Goal: Task Accomplishment & Management: Complete application form

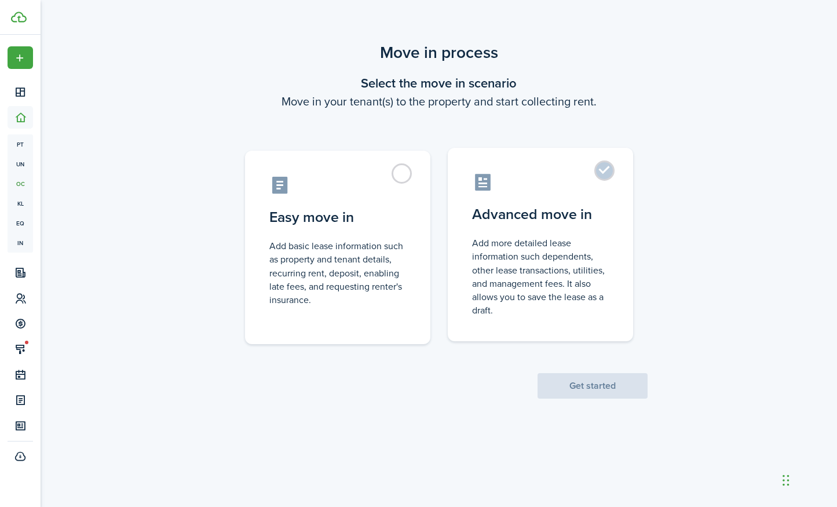
click at [555, 221] on control-radio-card-title "Advanced move in" at bounding box center [540, 214] width 137 height 21
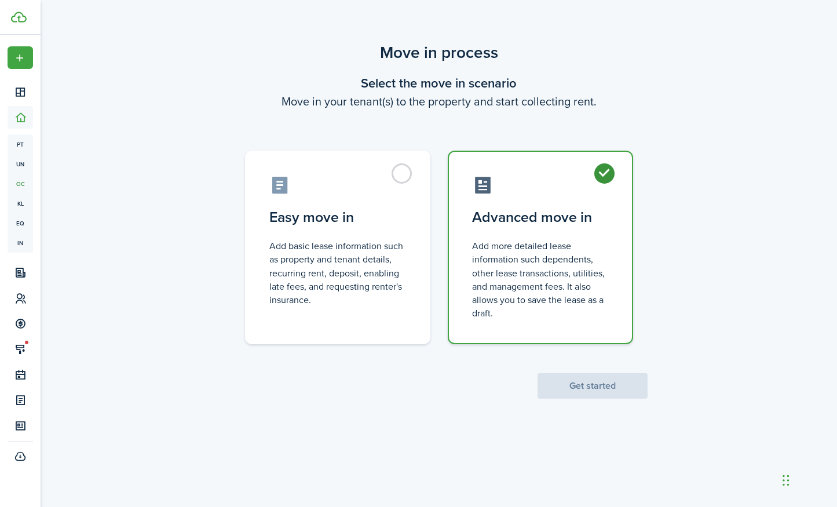
radio input "true"
drag, startPoint x: 568, startPoint y: 392, endPoint x: 569, endPoint y: 387, distance: 5.9
click at [568, 392] on button "Get started" at bounding box center [593, 385] width 110 height 25
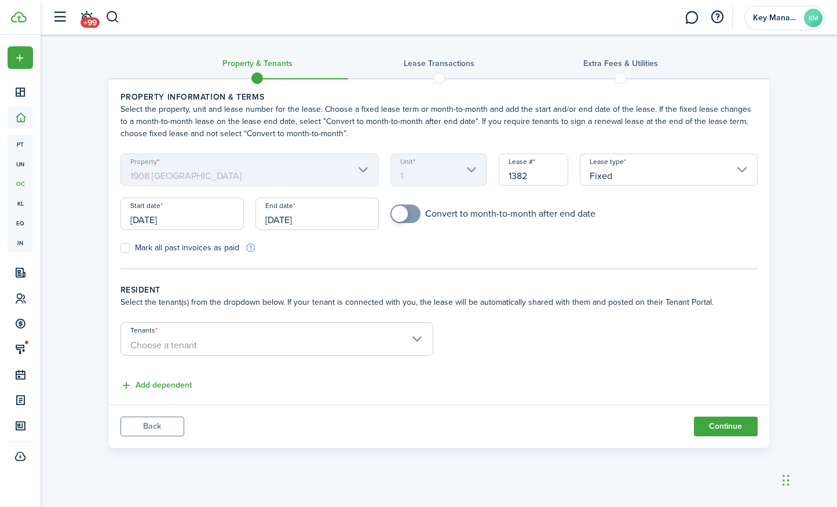
click at [172, 221] on input "[DATE]" at bounding box center [182, 214] width 123 height 32
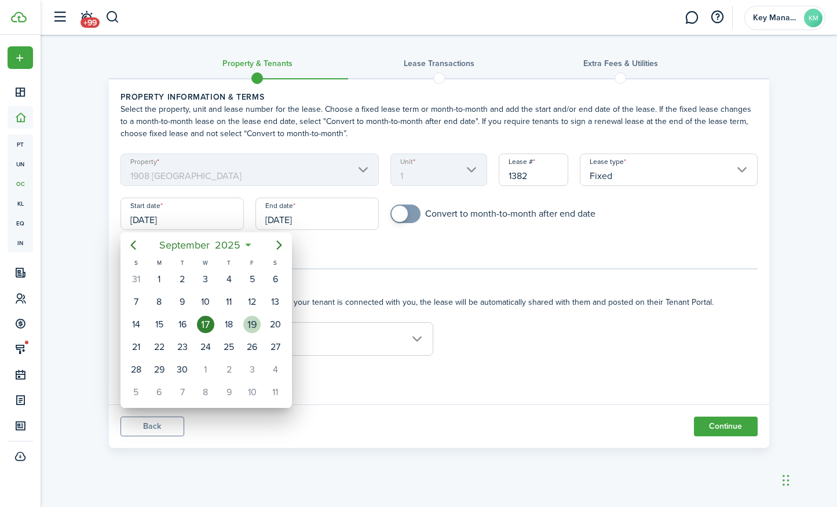
click at [254, 326] on div "19" at bounding box center [251, 324] width 17 height 17
type input "[DATE]"
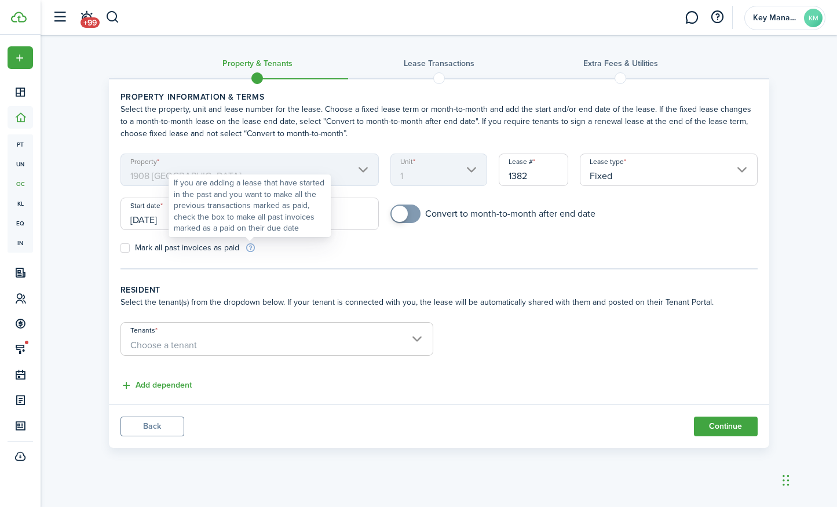
click at [323, 215] on div "If you are adding a lease that have started in the past and you want to make al…" at bounding box center [250, 205] width 152 height 57
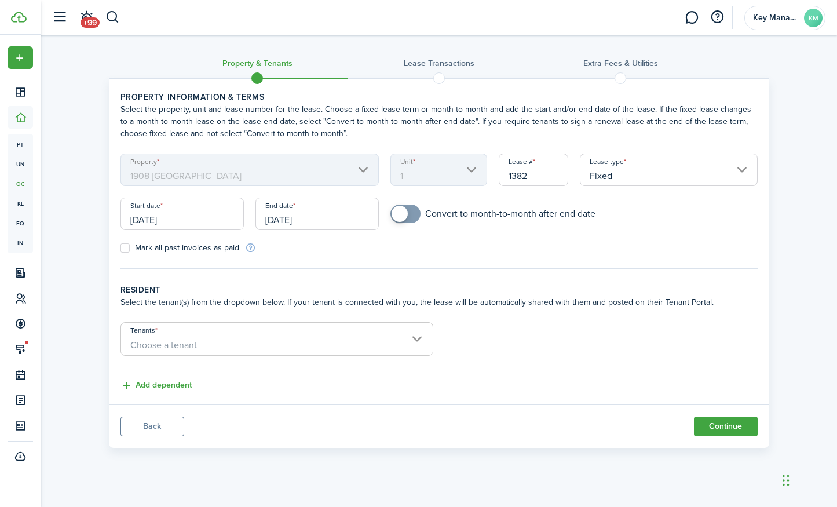
click at [279, 218] on input "[DATE]" at bounding box center [317, 214] width 123 height 32
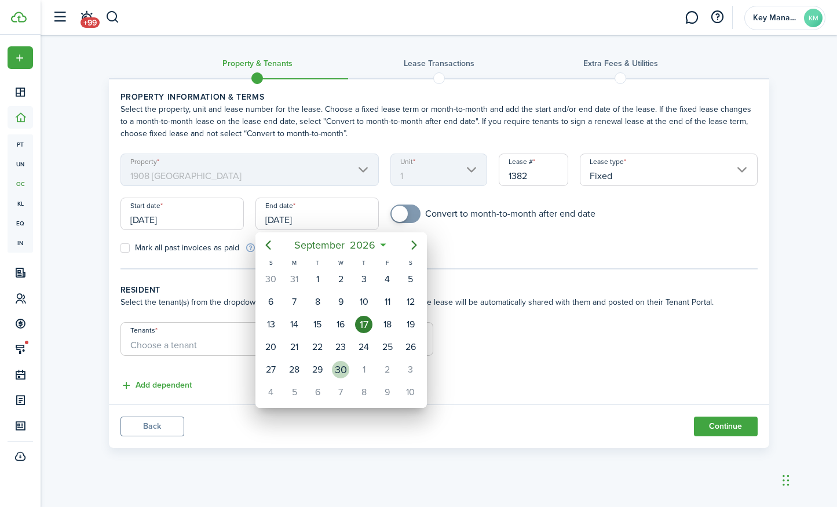
click at [340, 370] on div "30" at bounding box center [340, 369] width 17 height 17
type input "[DATE]"
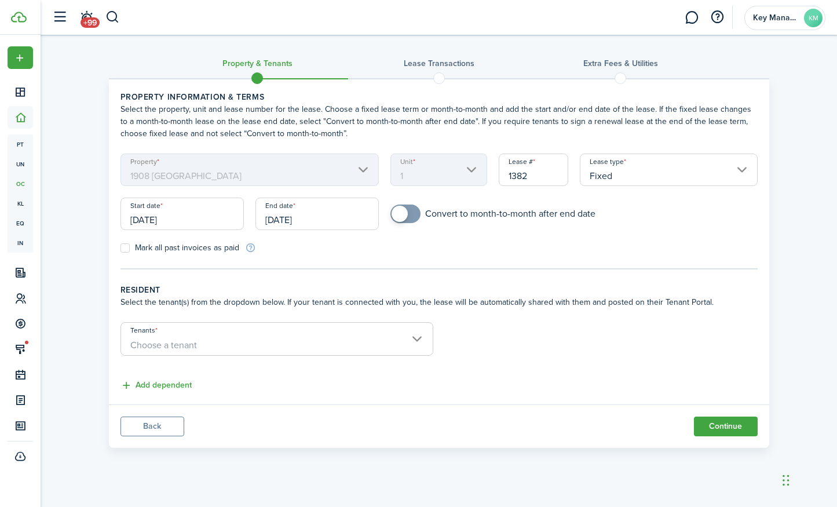
checkbox input "true"
click at [411, 215] on span at bounding box center [406, 214] width 12 height 19
click at [287, 350] on span "Choose a tenant" at bounding box center [277, 346] width 312 height 20
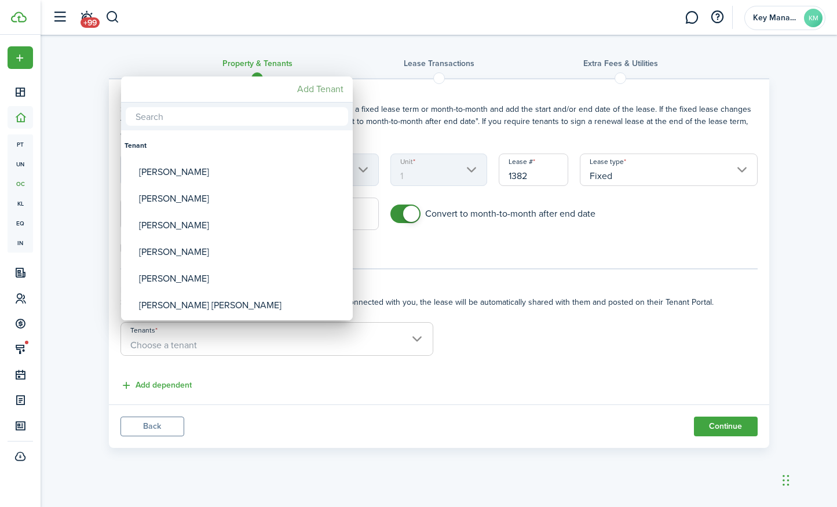
click at [304, 92] on mbsc-button "Add Tenant" at bounding box center [321, 89] width 56 height 21
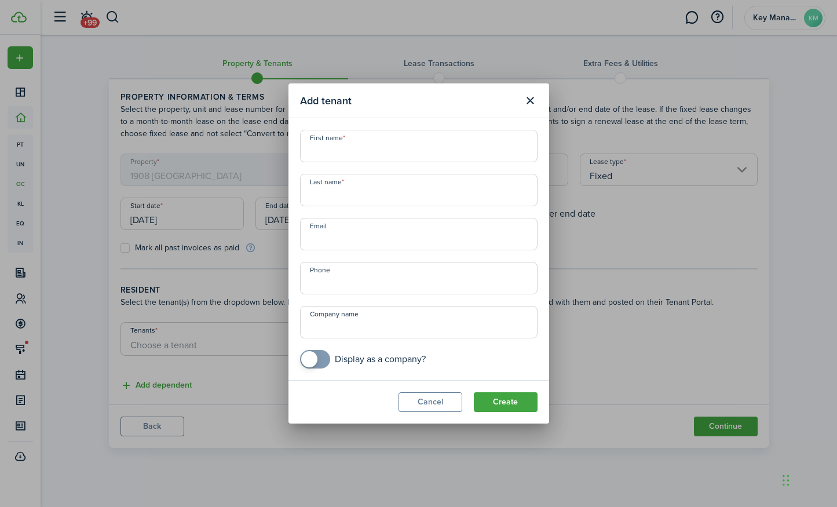
drag, startPoint x: 432, startPoint y: 128, endPoint x: 428, endPoint y: 137, distance: 10.1
click at [432, 129] on modal-body "First name Last name Email Phone Company name Display as a company?" at bounding box center [419, 249] width 261 height 262
drag, startPoint x: 426, startPoint y: 148, endPoint x: 459, endPoint y: 154, distance: 33.6
type input "[PERSON_NAME] [PERSON_NAME]"
type input "Meidel"
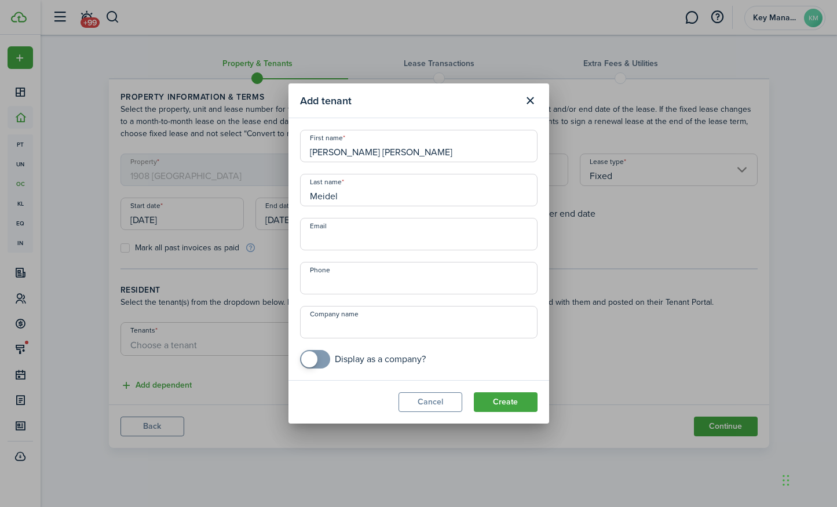
click at [352, 238] on input "Email" at bounding box center [419, 234] width 238 height 32
paste input "[EMAIL_ADDRESS][DOMAIN_NAME]"
type input "[EMAIL_ADDRESS][DOMAIN_NAME]"
paste input "95 62 444 503"
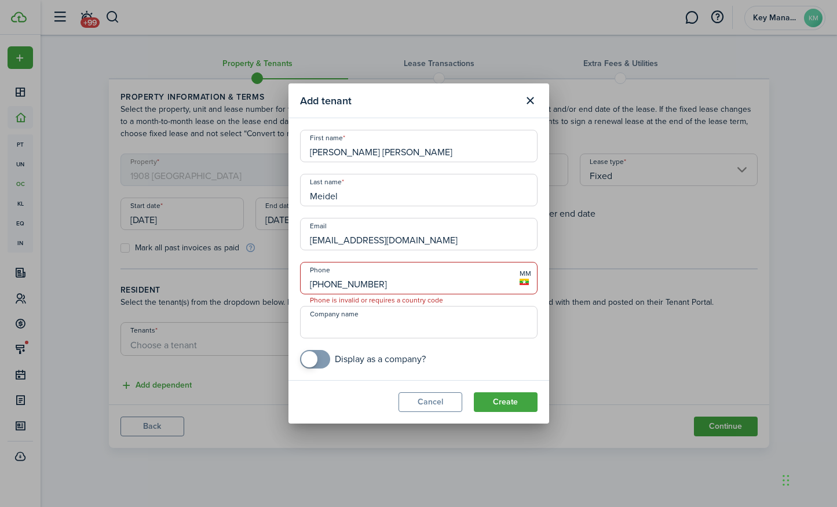
click at [314, 286] on input "[PHONE_NUMBER]" at bounding box center [419, 278] width 238 height 32
type input "[PHONE_NUMBER]"
click at [517, 400] on button "Create" at bounding box center [506, 402] width 64 height 20
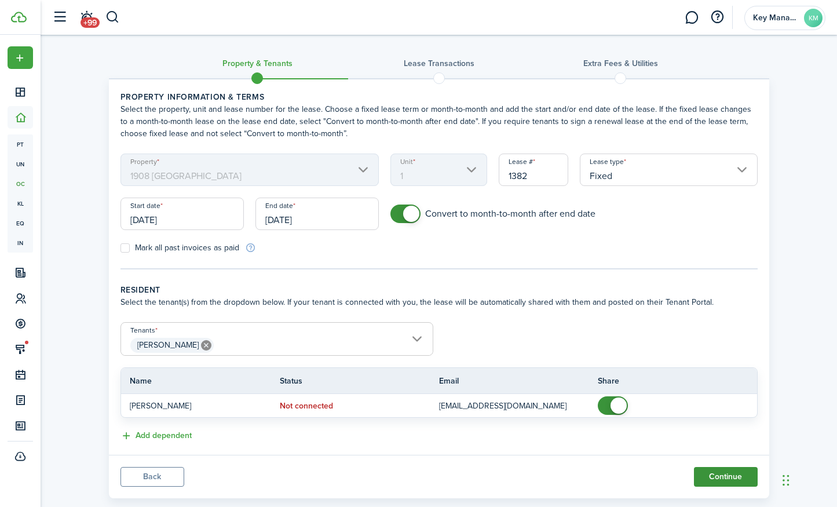
click at [715, 474] on button "Continue" at bounding box center [726, 477] width 64 height 20
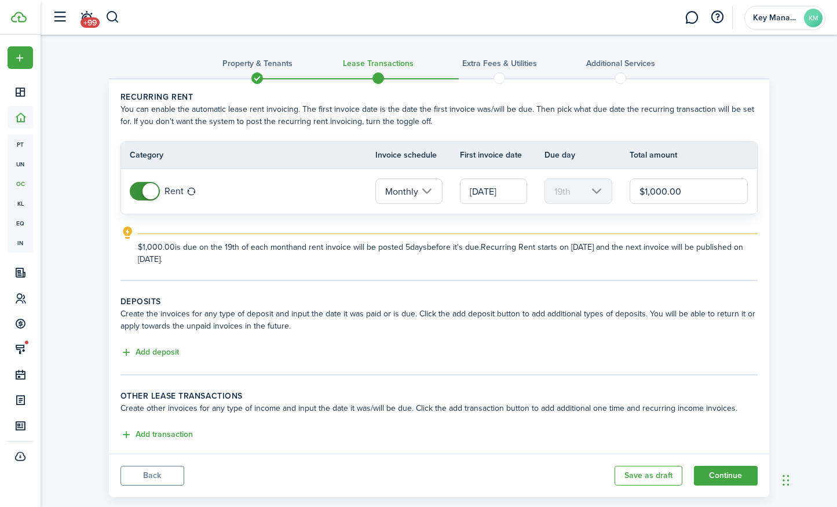
click at [505, 189] on input "[DATE]" at bounding box center [493, 190] width 67 height 25
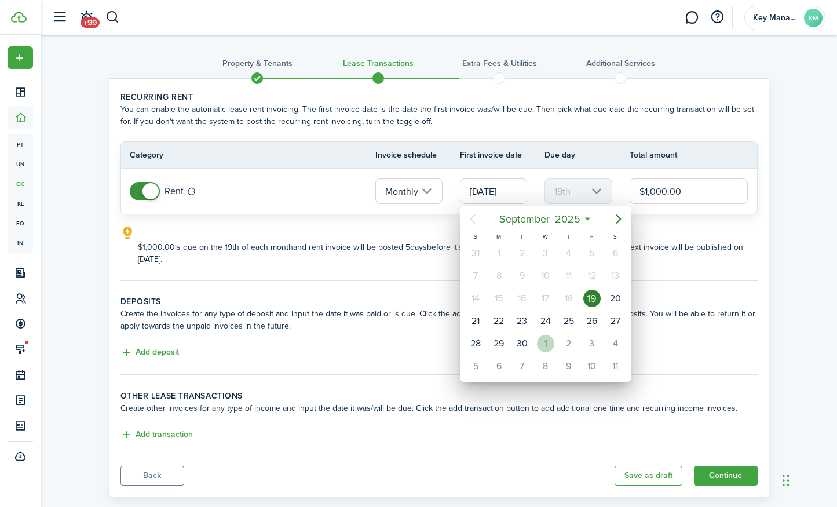
click at [551, 343] on div "1" at bounding box center [545, 343] width 17 height 17
type input "[DATE]"
type input "1st"
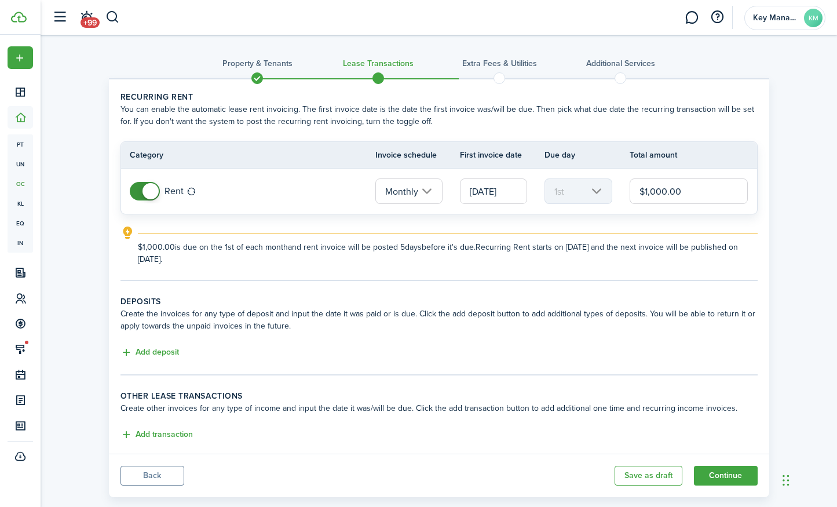
click at [669, 195] on input "$1,000.00" at bounding box center [689, 190] width 119 height 25
drag, startPoint x: 660, startPoint y: 194, endPoint x: 691, endPoint y: 232, distance: 49.5
click at [660, 194] on input "$1,000.00" at bounding box center [689, 190] width 119 height 25
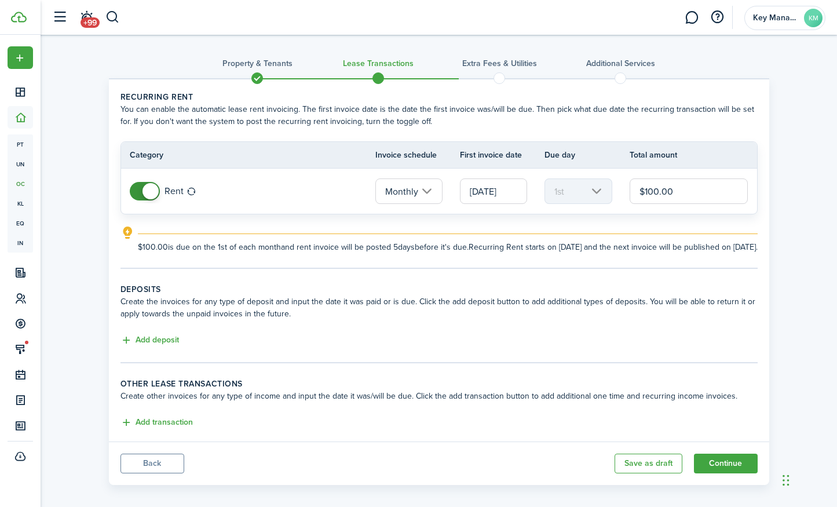
type input "$1,050.00"
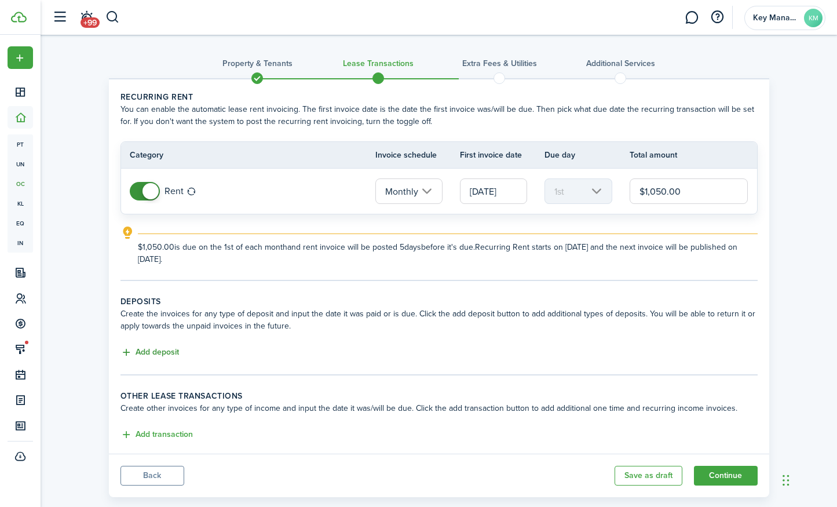
click at [173, 352] on button "Add deposit" at bounding box center [150, 352] width 59 height 13
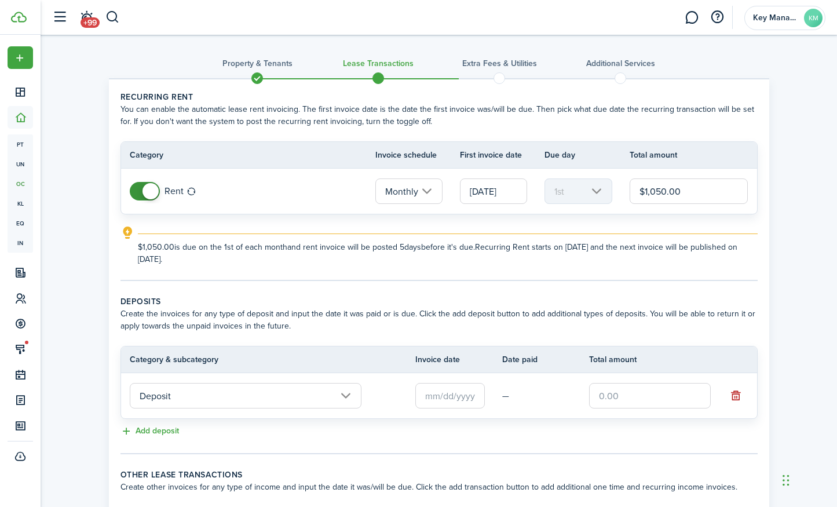
click at [442, 394] on input "text" at bounding box center [450, 395] width 70 height 25
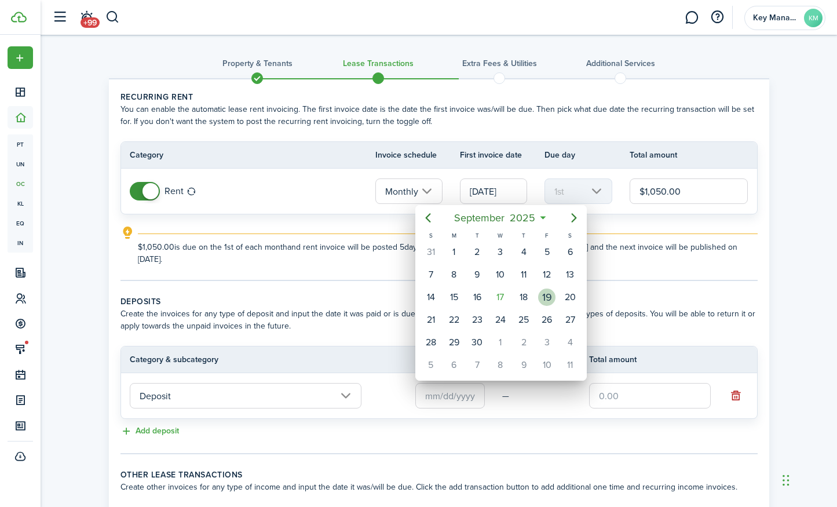
click at [543, 299] on div "19" at bounding box center [546, 297] width 17 height 17
type input "[DATE]"
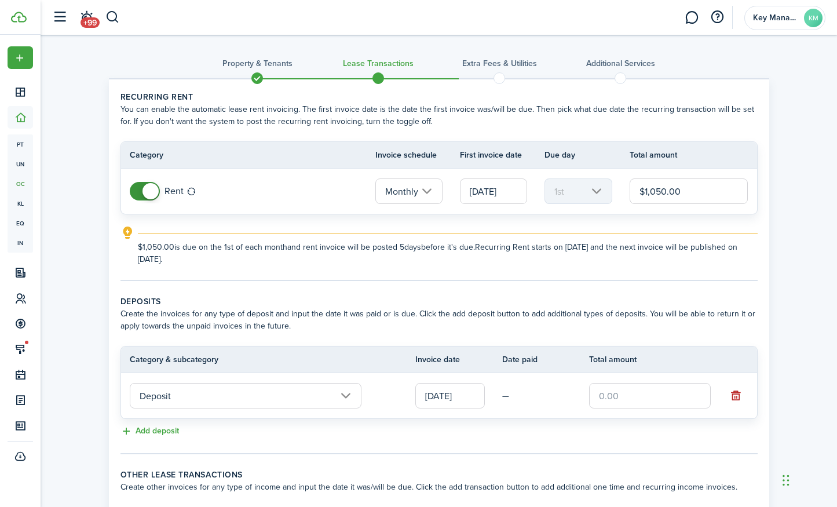
click at [632, 394] on input "text" at bounding box center [650, 395] width 122 height 25
type input "$650.00"
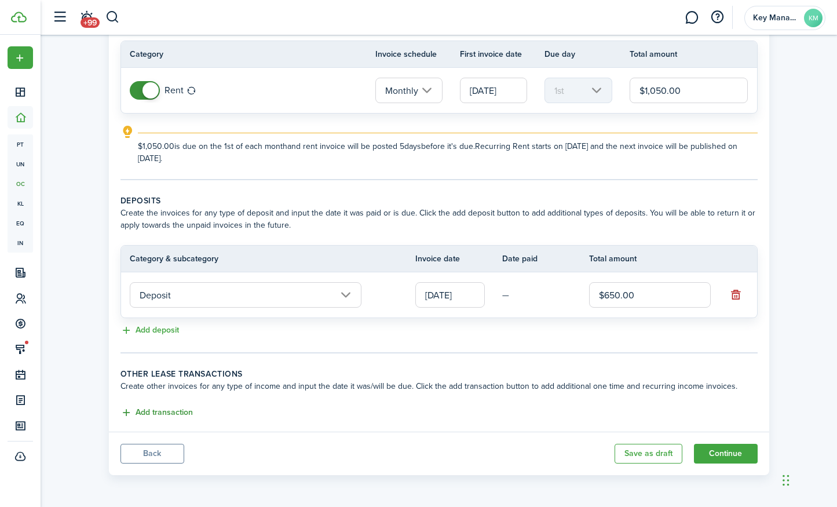
scroll to position [101, 0]
click at [178, 414] on button "Add transaction" at bounding box center [157, 412] width 72 height 13
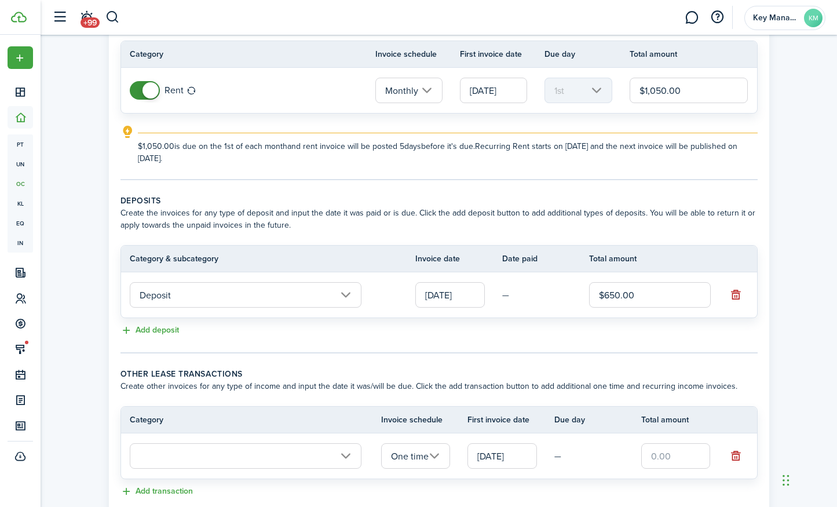
click at [342, 457] on input "text" at bounding box center [246, 455] width 232 height 25
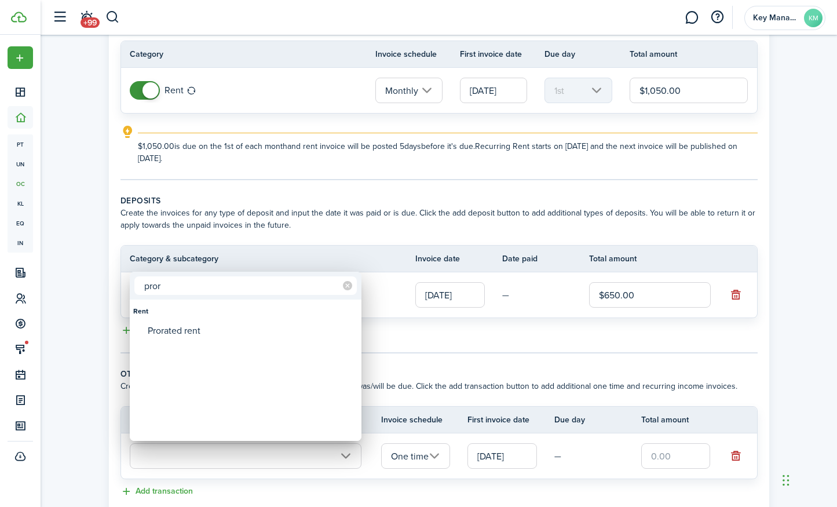
type input "poor"
drag, startPoint x: 301, startPoint y: 288, endPoint x: 201, endPoint y: 336, distance: 111.2
click at [201, 336] on div "Prorated rent" at bounding box center [250, 331] width 205 height 20
type input "Rent / Prorated rent"
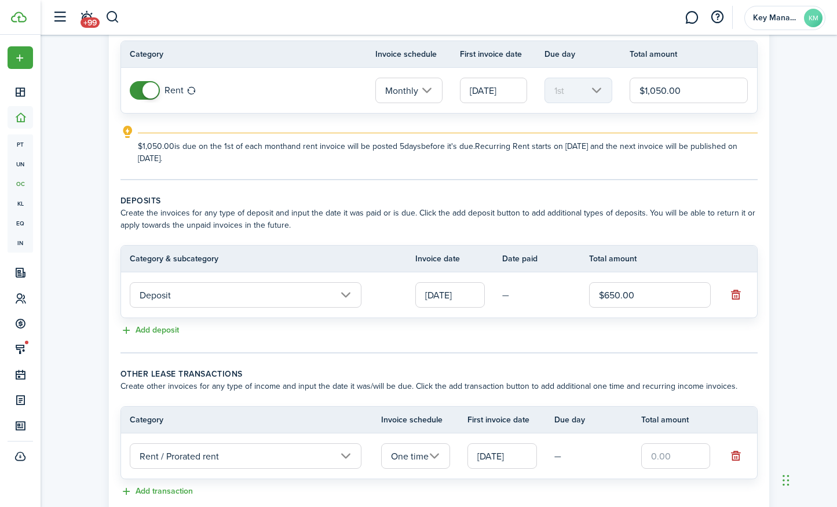
click at [695, 458] on input "text" at bounding box center [676, 455] width 70 height 25
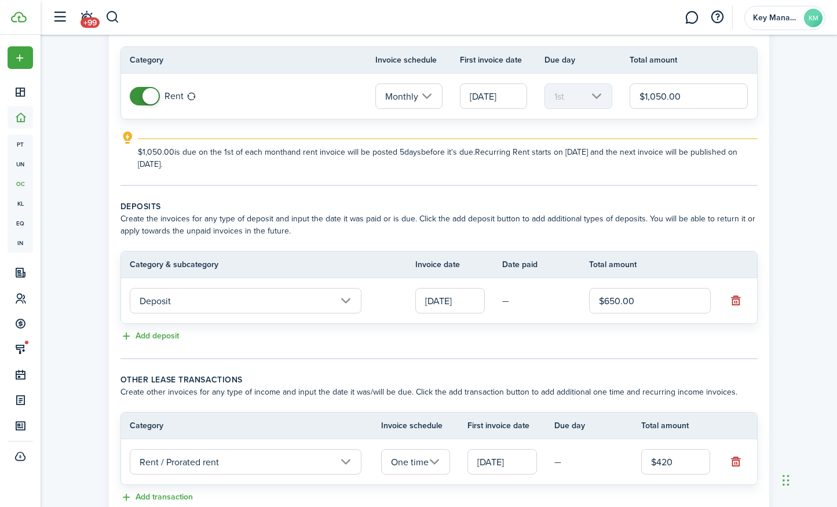
scroll to position [94, 0]
type input "$420.00"
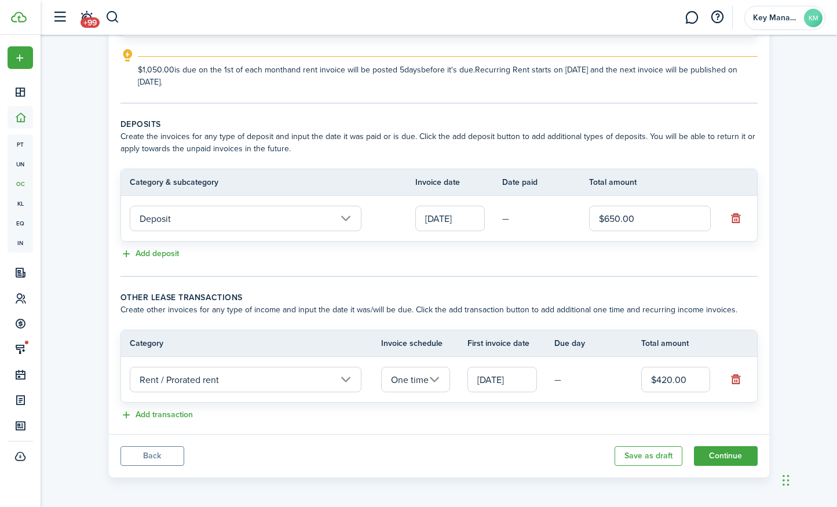
scroll to position [178, 0]
click at [719, 454] on button "Continue" at bounding box center [726, 455] width 64 height 20
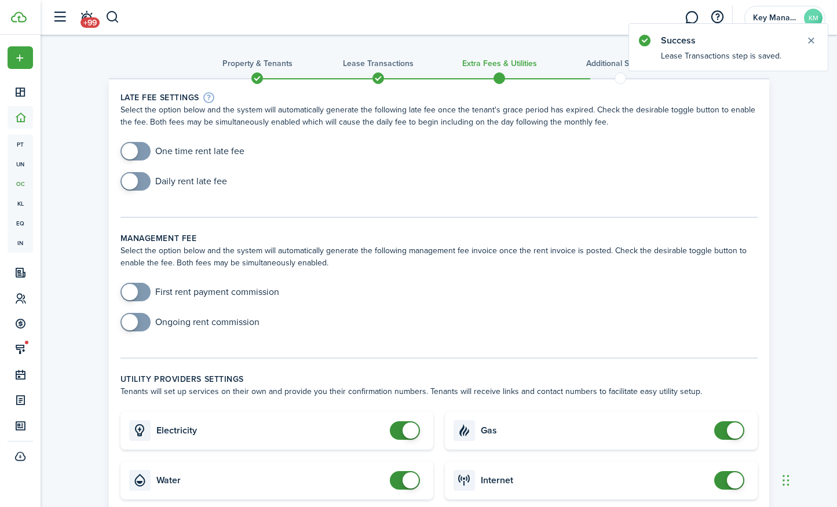
drag, startPoint x: 148, startPoint y: 150, endPoint x: 147, endPoint y: 159, distance: 9.9
checkbox input "true"
click at [141, 150] on span at bounding box center [136, 151] width 12 height 19
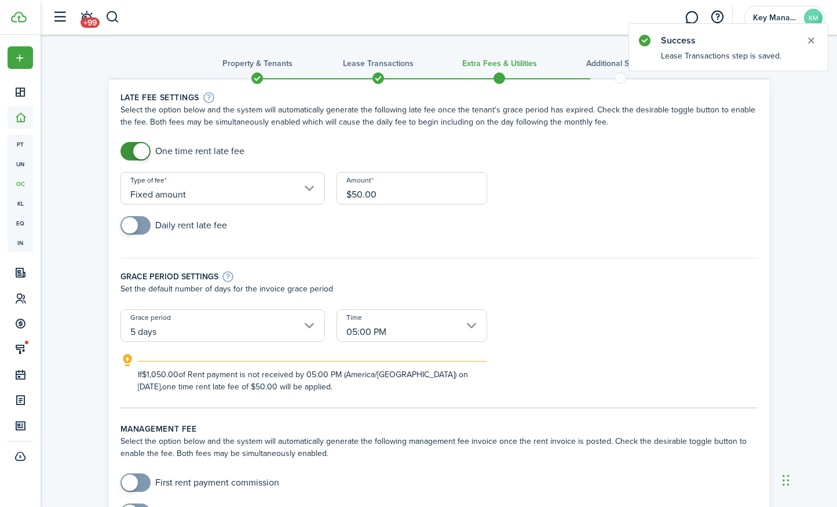
checkbox input "true"
click at [140, 220] on span at bounding box center [136, 225] width 12 height 19
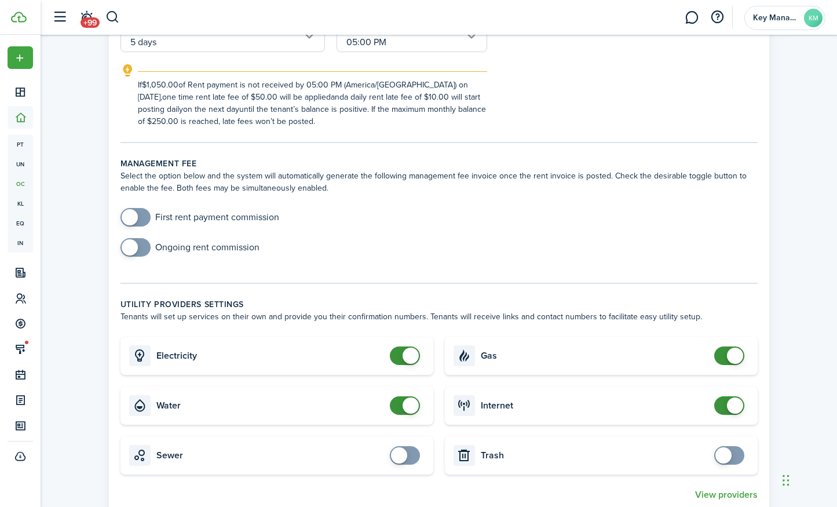
scroll to position [338, 0]
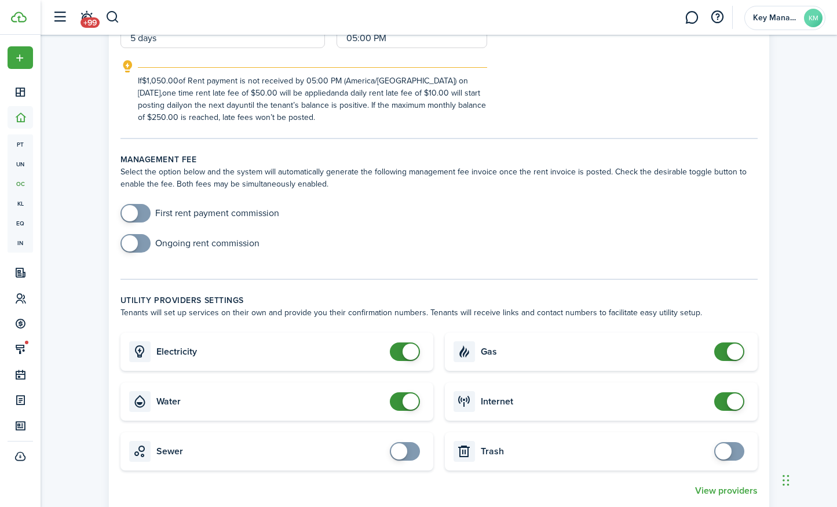
checkbox input "false"
click at [399, 354] on span at bounding box center [405, 351] width 12 height 19
checkbox input "false"
click at [406, 400] on span at bounding box center [411, 401] width 16 height 16
checkbox input "false"
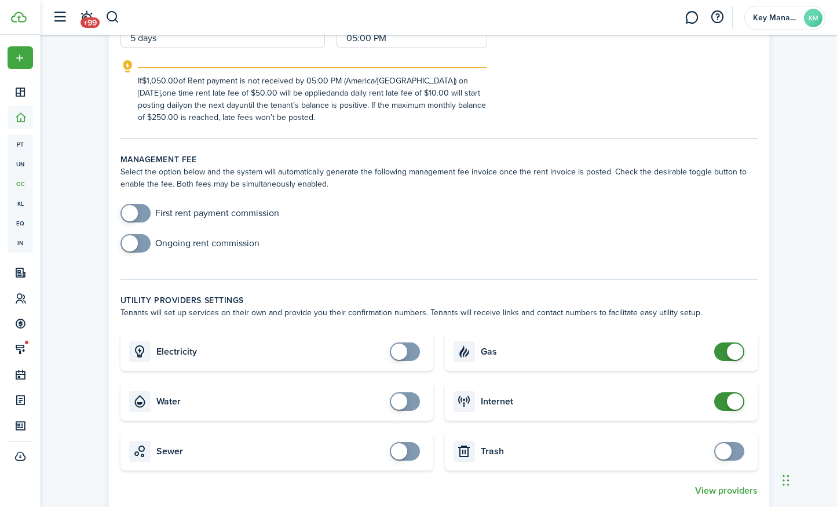
click at [739, 355] on span at bounding box center [735, 352] width 16 height 16
checkbox input "false"
click at [738, 405] on span at bounding box center [735, 401] width 16 height 16
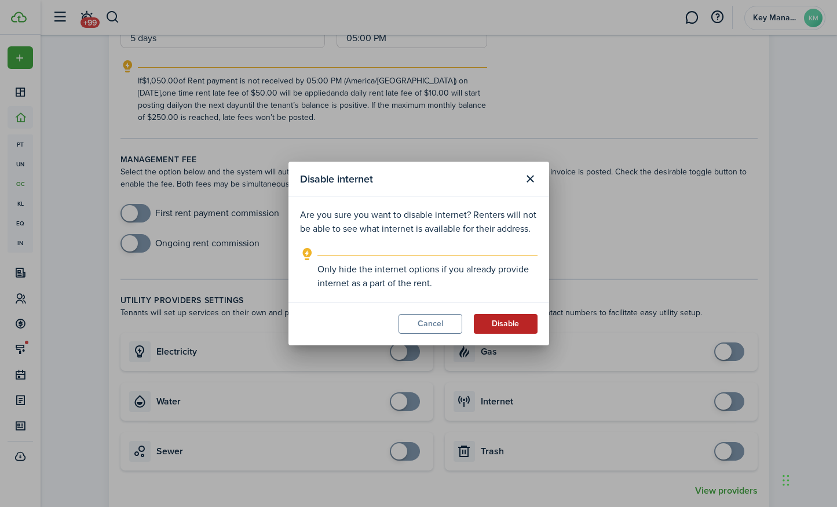
click at [498, 327] on button "Disable" at bounding box center [506, 324] width 64 height 20
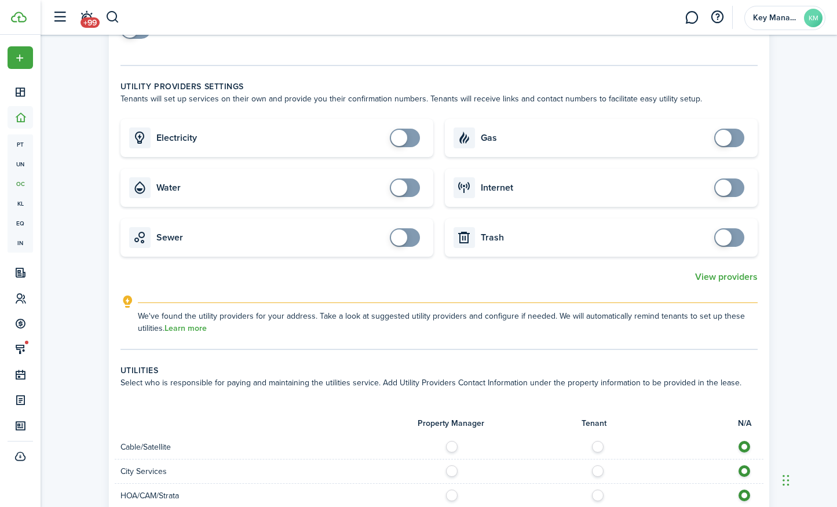
scroll to position [552, 0]
